Goal: Transaction & Acquisition: Purchase product/service

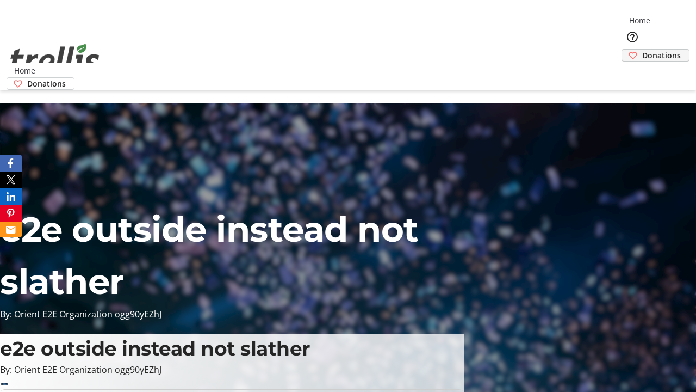
click at [643, 50] on span "Donations" at bounding box center [662, 55] width 39 height 11
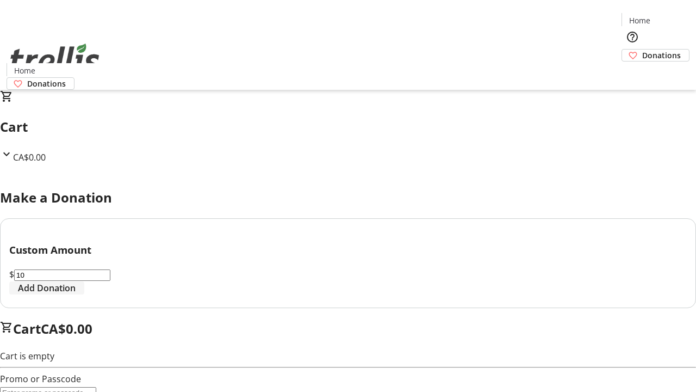
click at [76, 294] on span "Add Donation" at bounding box center [47, 287] width 58 height 13
